Goal: Check status: Check status

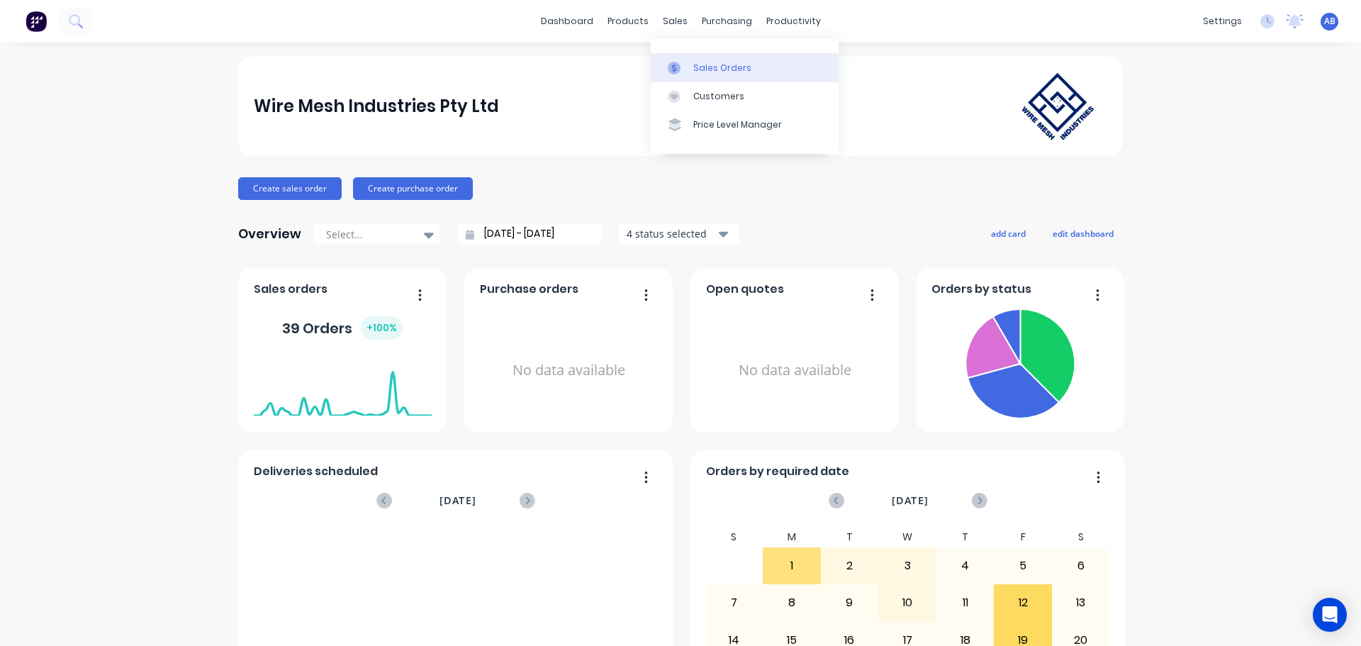
click at [698, 69] on div "Sales Orders" at bounding box center [722, 68] width 58 height 13
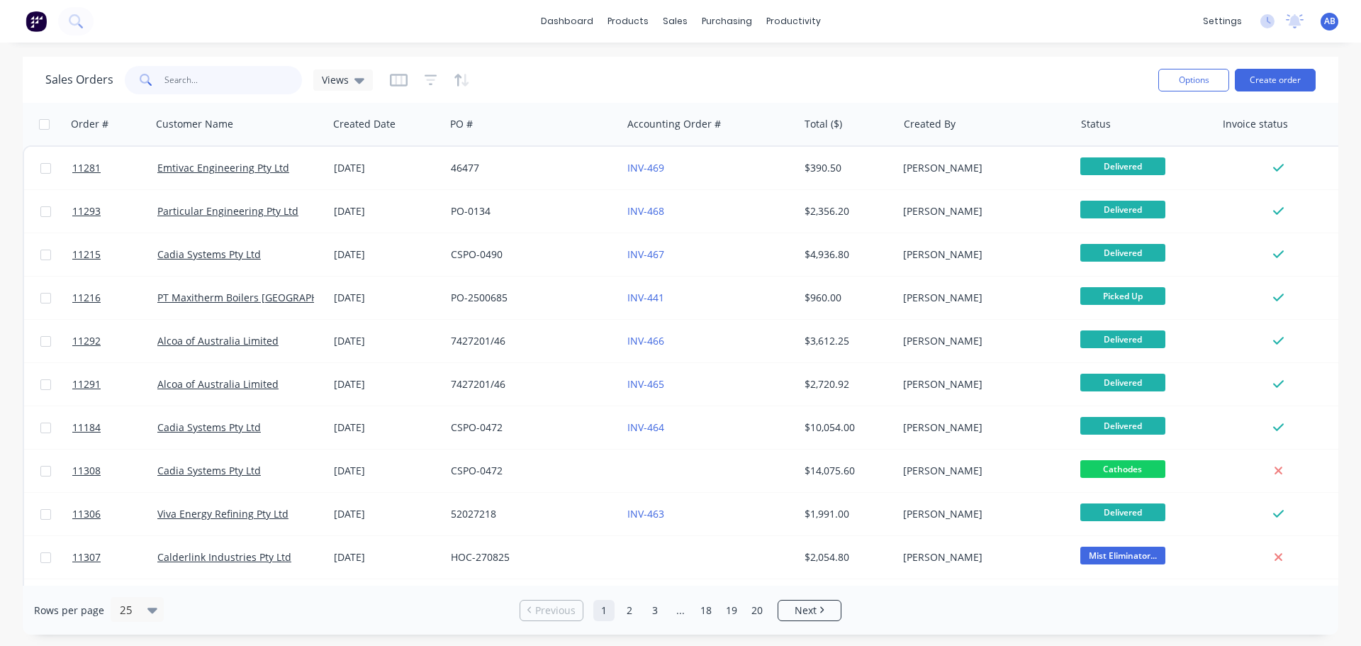
click at [223, 88] on input "text" at bounding box center [234, 80] width 138 height 28
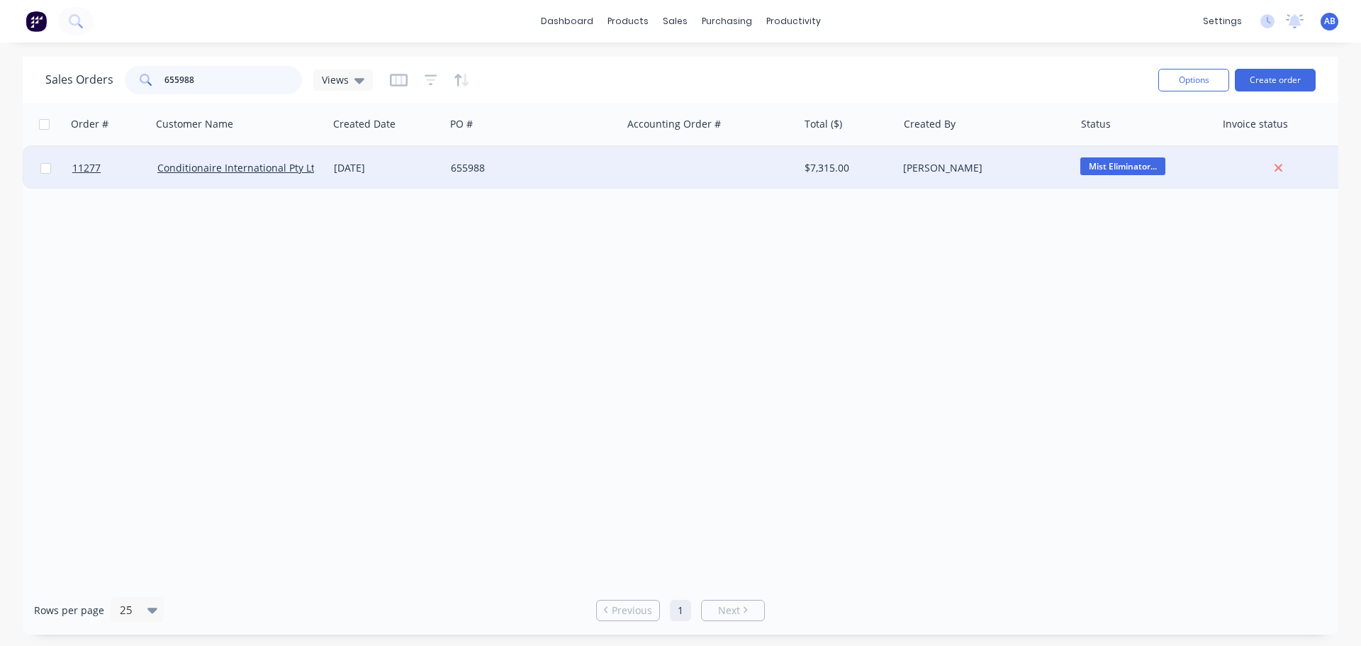
type input "655988"
click at [652, 165] on div at bounding box center [710, 168] width 177 height 43
